Goal: Task Accomplishment & Management: Use online tool/utility

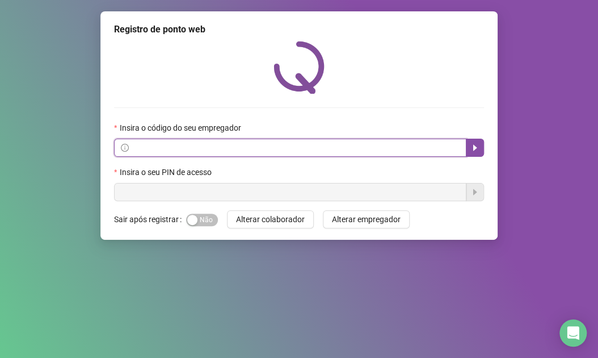
click at [313, 153] on input "text" at bounding box center [295, 147] width 329 height 12
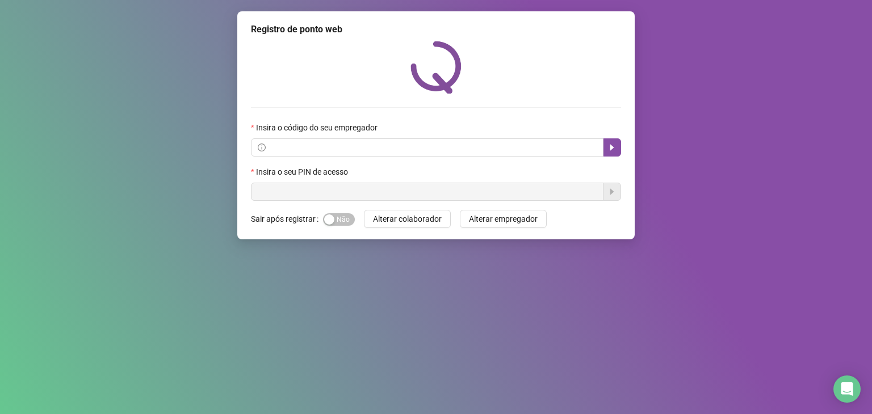
click at [598, 136] on div "Insira o código do seu empregador" at bounding box center [436, 129] width 370 height 17
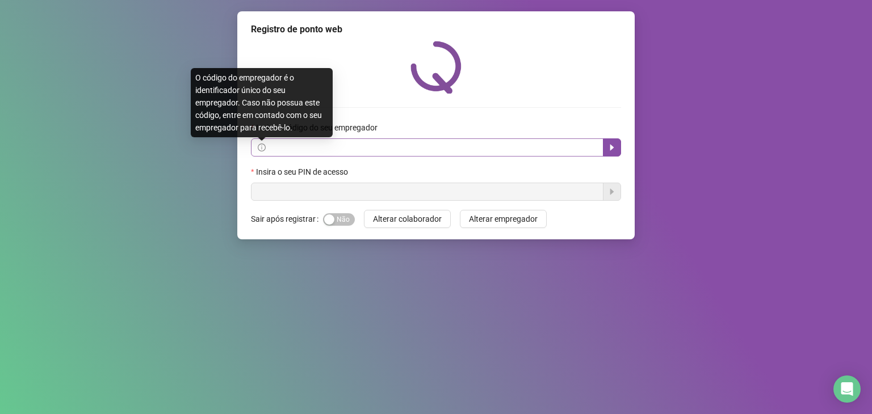
click at [263, 152] on icon "info-circle" at bounding box center [262, 148] width 8 height 8
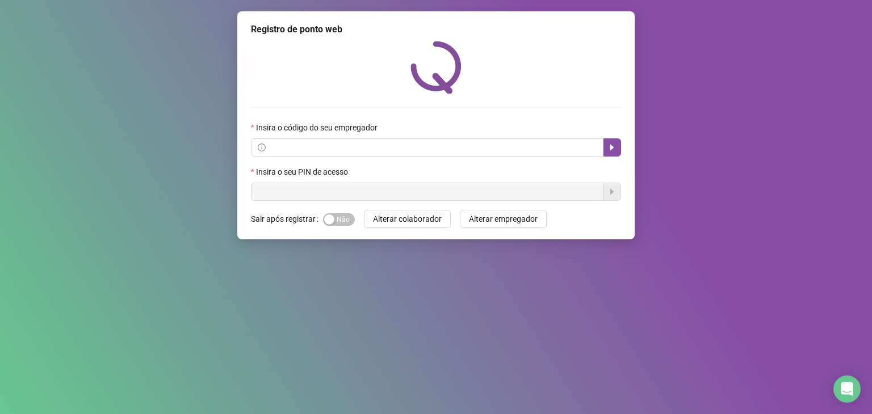
click at [390, 127] on div "Insira o código do seu empregador" at bounding box center [436, 129] width 370 height 17
drag, startPoint x: 369, startPoint y: 171, endPoint x: 359, endPoint y: 182, distance: 14.4
click at [362, 180] on div "Insira o seu PIN de acesso" at bounding box center [436, 174] width 370 height 17
click at [327, 221] on div "button" at bounding box center [329, 220] width 10 height 10
click at [335, 220] on span "Sim Não" at bounding box center [339, 219] width 32 height 12
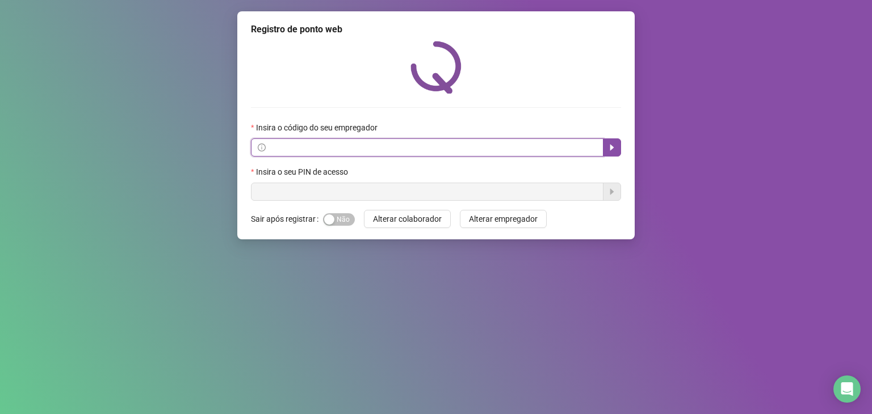
click at [313, 153] on input "text" at bounding box center [432, 147] width 329 height 12
